Goal: Task Accomplishment & Management: Manage account settings

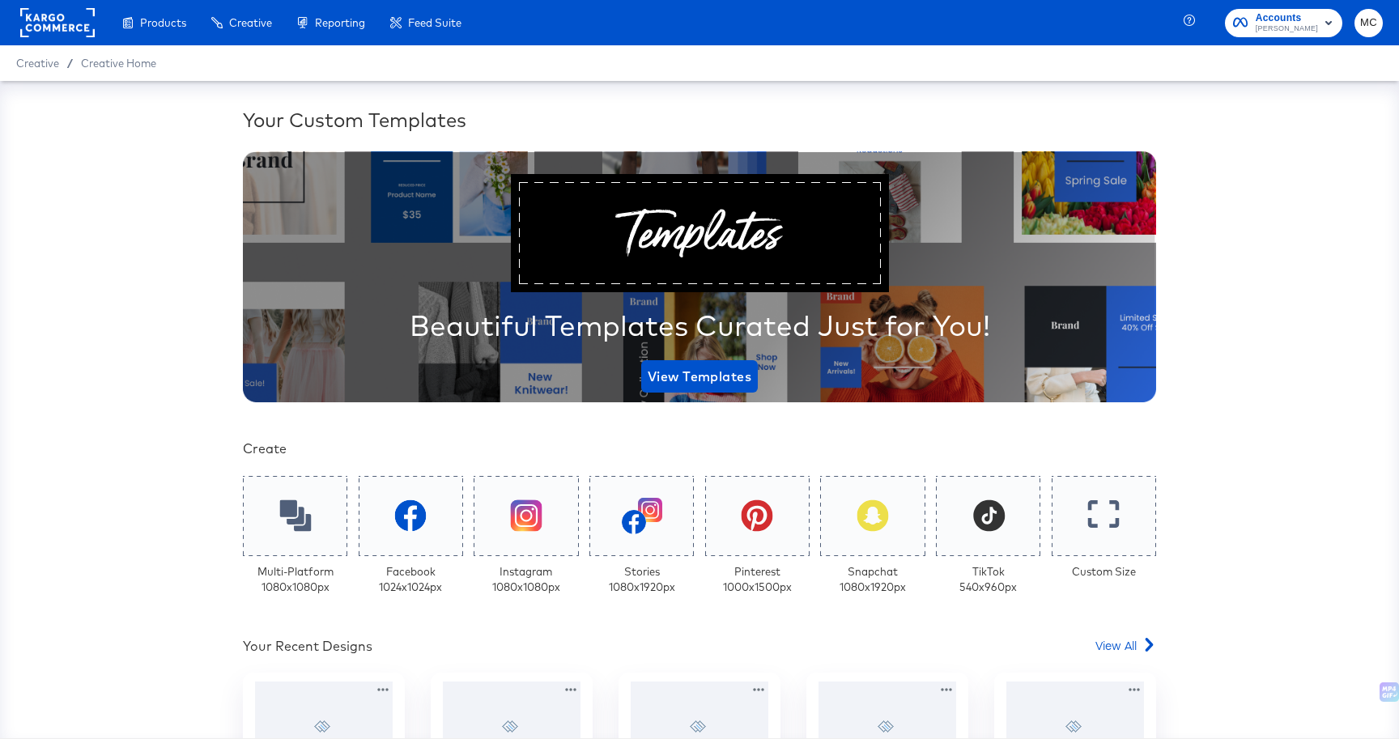
click at [1301, 21] on span "Accounts" at bounding box center [1287, 18] width 62 height 17
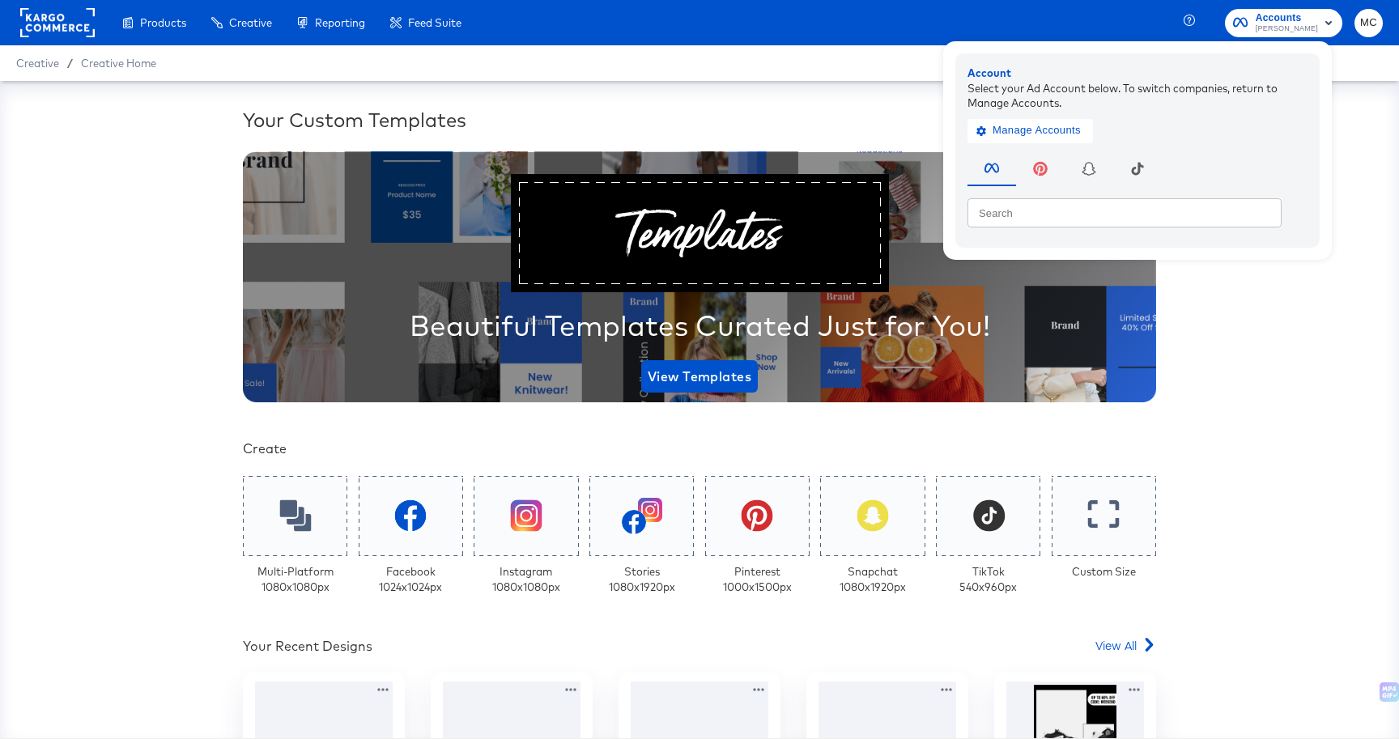
click at [1301, 21] on span "Accounts" at bounding box center [1287, 18] width 62 height 17
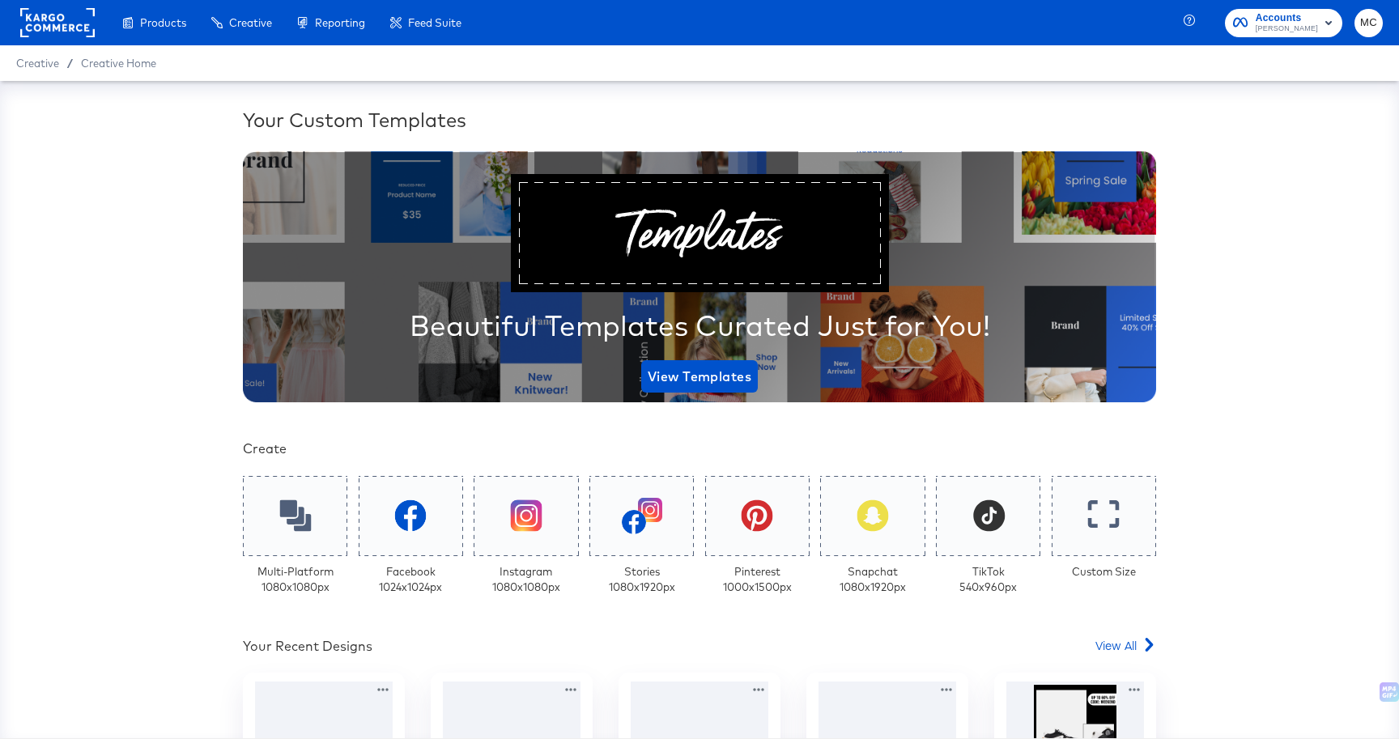
click at [74, 19] on rect at bounding box center [57, 22] width 74 height 29
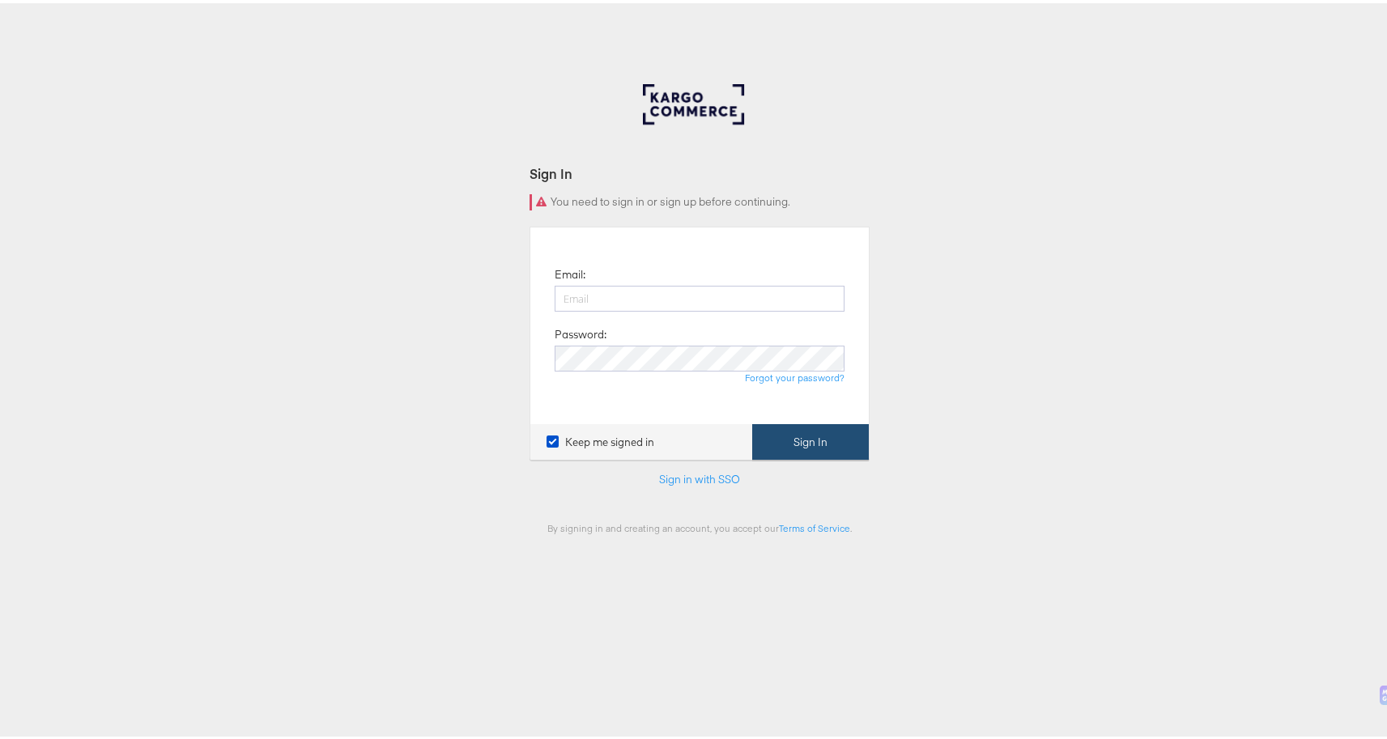
type input "michelle.castillo@kargo.com"
click at [840, 449] on button "Sign In" at bounding box center [810, 439] width 117 height 36
